Goal: Task Accomplishment & Management: Complete application form

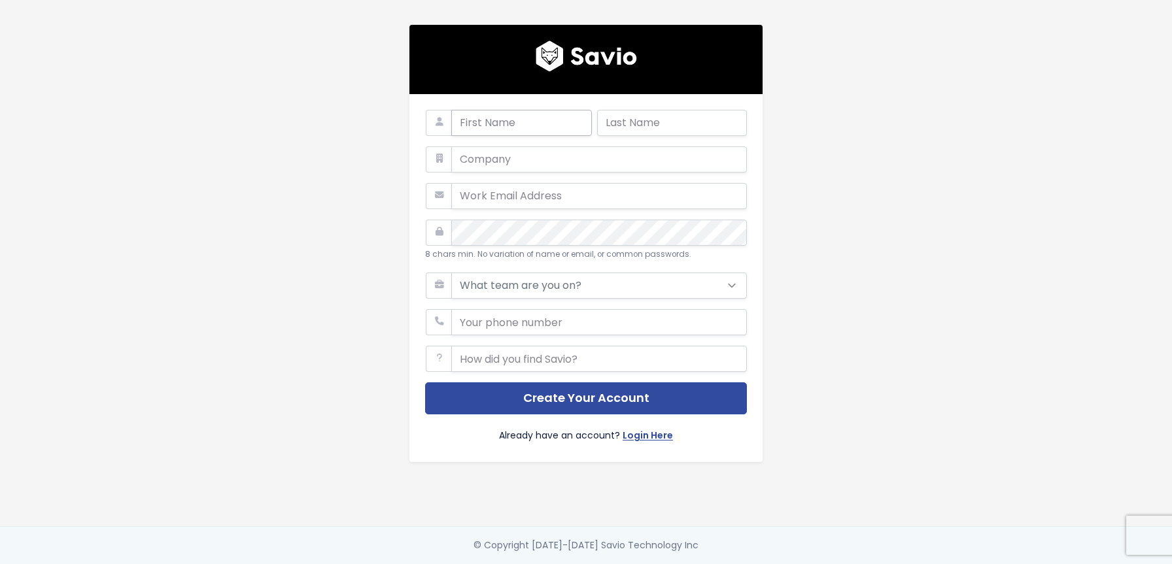
click at [549, 122] on input "text" at bounding box center [521, 123] width 141 height 26
type input "[PERSON_NAME]"
type input "Pachopoulos"
type input "[EMAIL_ADDRESS][DOMAIN_NAME]"
type input "01774947774"
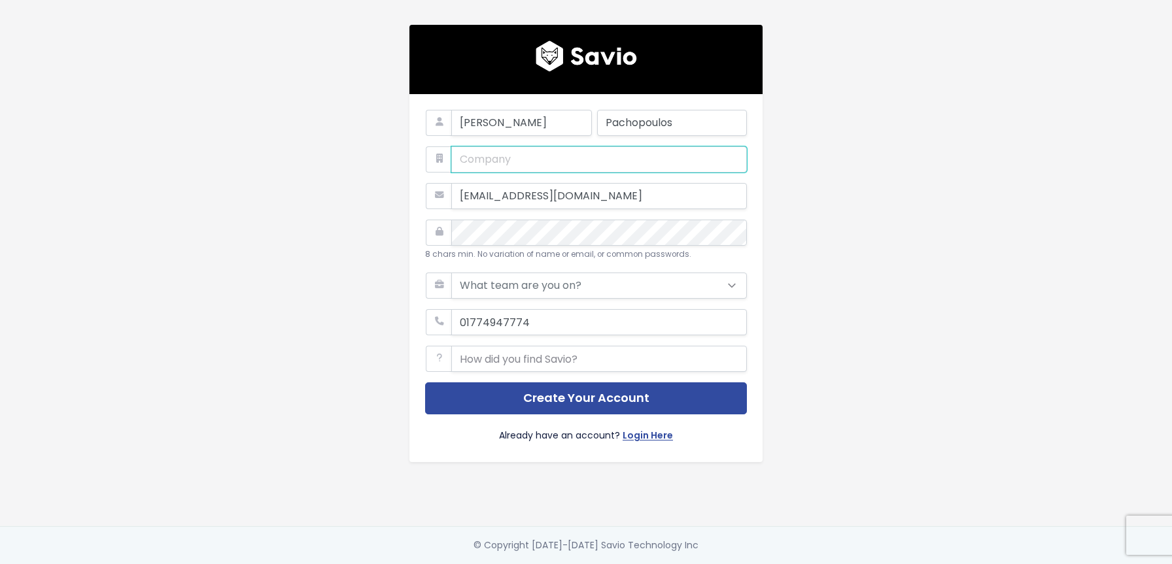
click at [542, 157] on input "text" at bounding box center [599, 160] width 296 height 26
click at [529, 193] on input "[EMAIL_ADDRESS][DOMAIN_NAME]" at bounding box center [599, 196] width 296 height 26
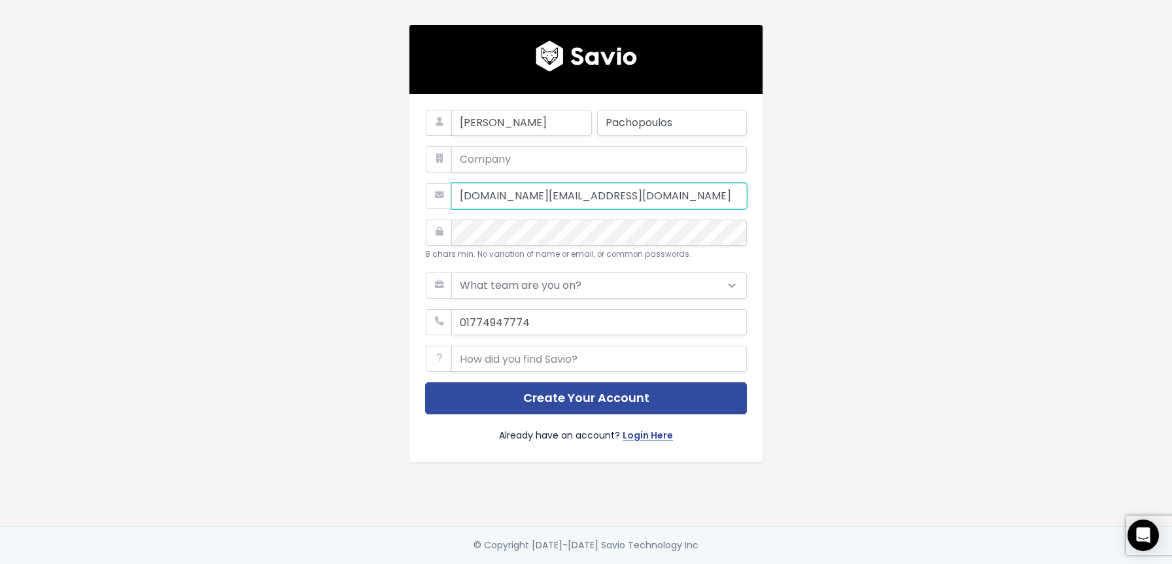
type input "[DOMAIN_NAME][EMAIL_ADDRESS][DOMAIN_NAME]"
click at [604, 315] on input "phone" at bounding box center [599, 322] width 296 height 26
click at [551, 368] on form "[PERSON_NAME] Pachopoulos [DOMAIN_NAME][EMAIL_ADDRESS][DOMAIN_NAME] 8 chars min…" at bounding box center [586, 278] width 322 height 337
click at [545, 359] on input "text" at bounding box center [599, 359] width 296 height 26
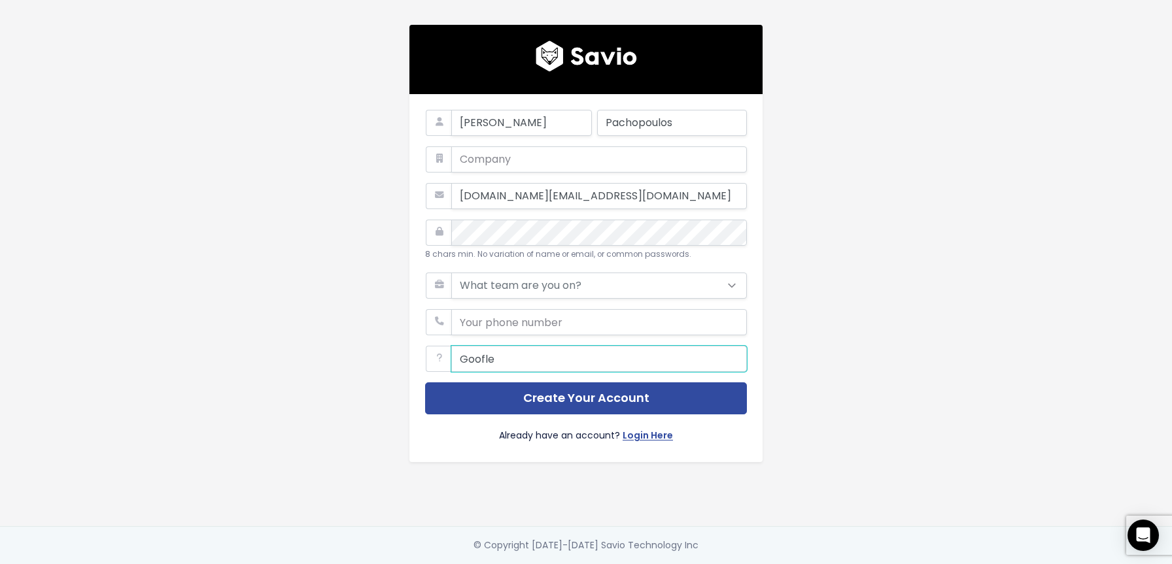
type input "Goofle"
click at [529, 267] on form "[PERSON_NAME] Pachopoulos [DOMAIN_NAME][EMAIL_ADDRESS][DOMAIN_NAME] 8 chars min…" at bounding box center [586, 278] width 322 height 337
click at [515, 289] on select "What team are you on? Support Product Sales Customer Success Marketing Other" at bounding box center [599, 286] width 296 height 26
select select "OTHER"
click at [451, 273] on select "What team are you on? Support Product Sales Customer Success Marketing Other" at bounding box center [599, 286] width 296 height 26
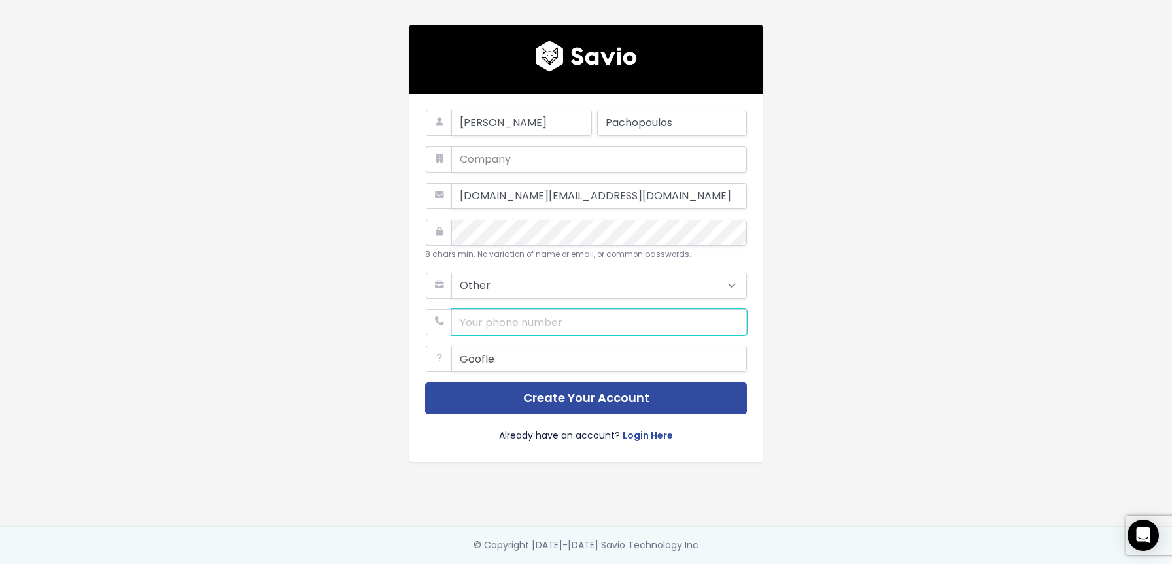
click at [507, 317] on input "phone" at bounding box center [599, 322] width 296 height 26
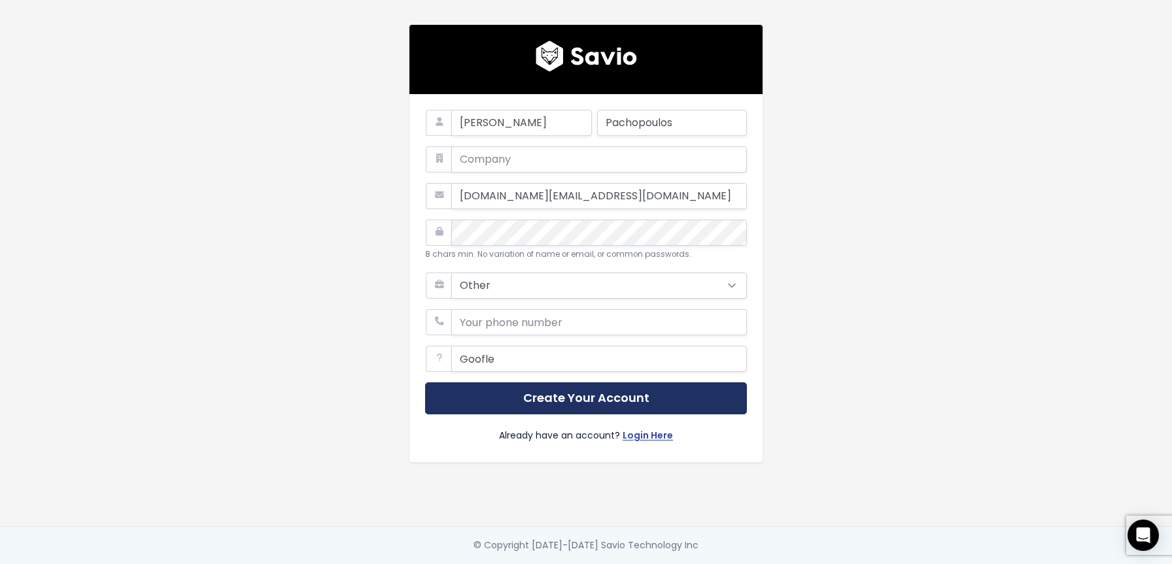
click at [583, 394] on button "Create Your Account" at bounding box center [586, 399] width 322 height 32
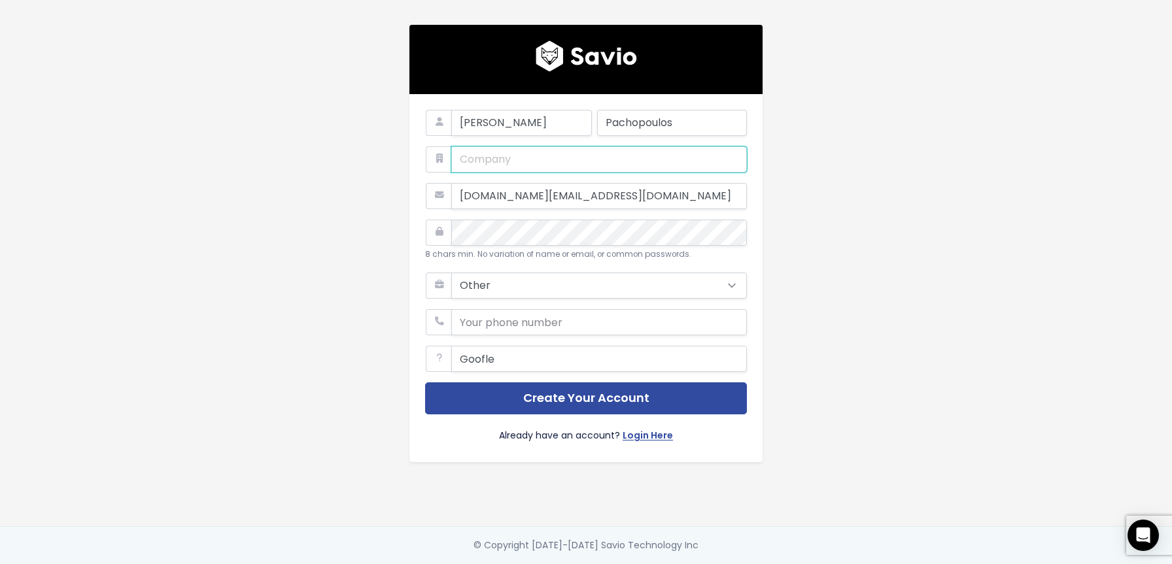
click at [571, 158] on input "text" at bounding box center [599, 160] width 296 height 26
click at [591, 155] on input "text" at bounding box center [599, 160] width 296 height 26
click at [564, 116] on input "[PERSON_NAME]" at bounding box center [521, 123] width 141 height 26
type input "[PERSON_NAME]"
click at [684, 121] on input "Pachopoulos" at bounding box center [672, 123] width 150 height 26
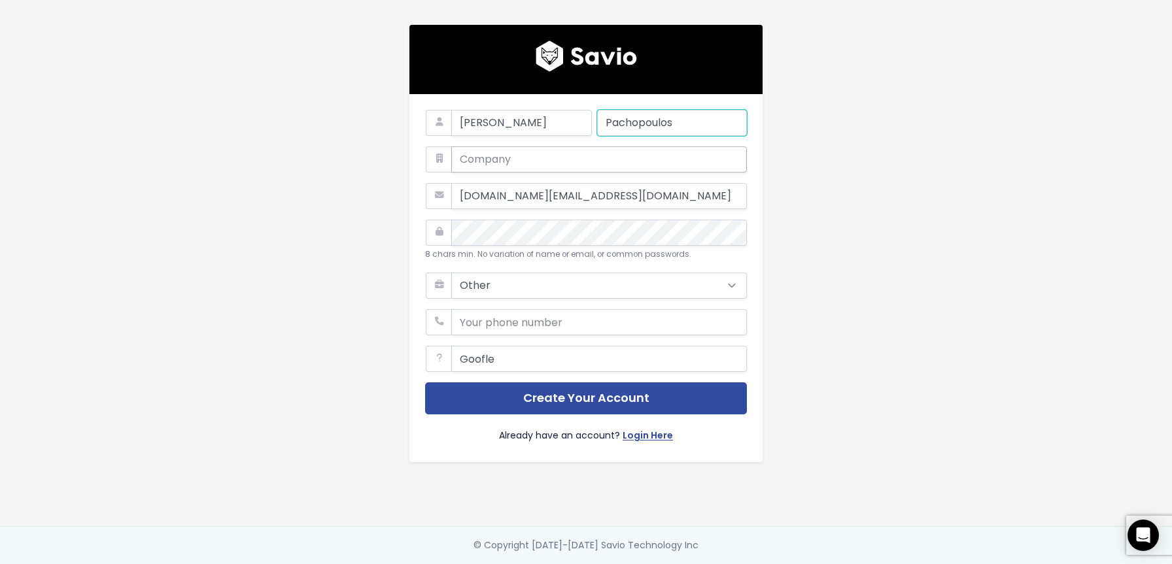
type input "Pachopoulos"
click at [589, 167] on input "text" at bounding box center [599, 160] width 296 height 26
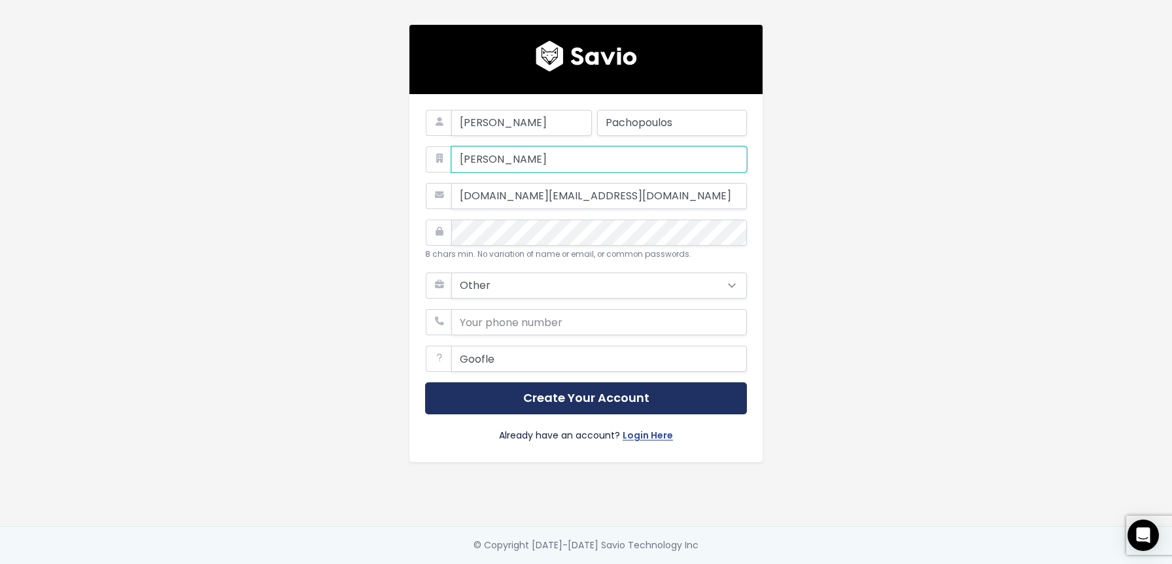
type input "[PERSON_NAME]"
click at [605, 400] on button "Create Your Account" at bounding box center [586, 399] width 322 height 32
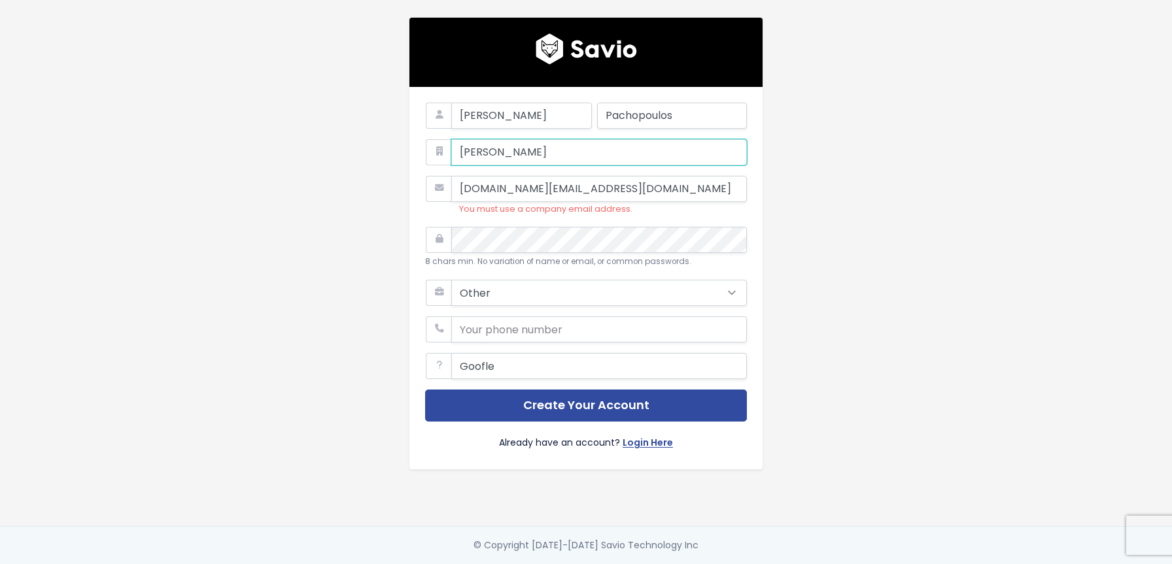
click at [559, 149] on input "[PERSON_NAME]" at bounding box center [599, 152] width 296 height 26
type input "IC"
